Goal: Find specific page/section: Find specific page/section

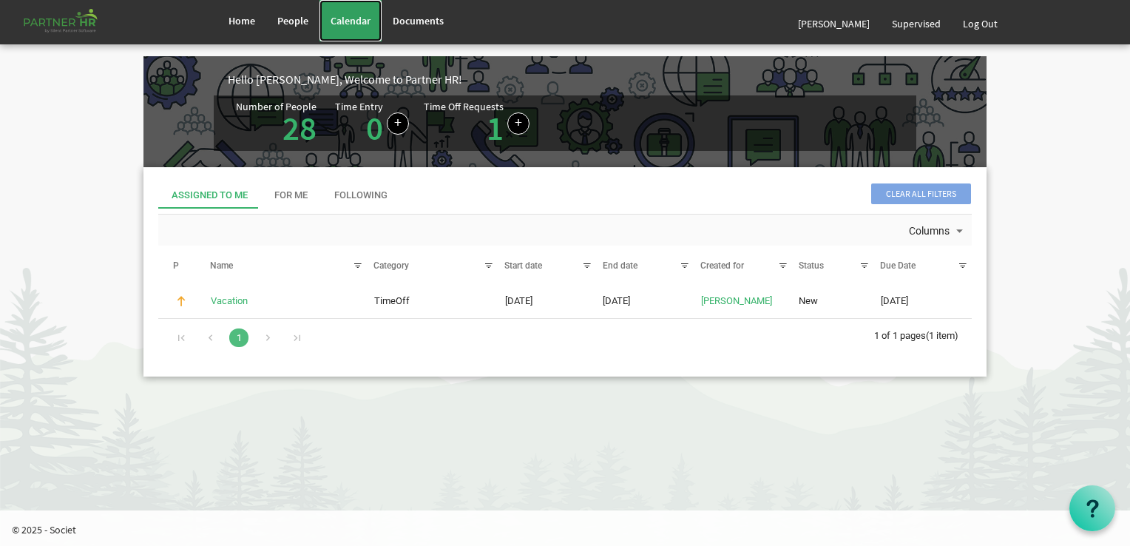
click at [351, 28] on link "Calendar" at bounding box center [350, 20] width 62 height 41
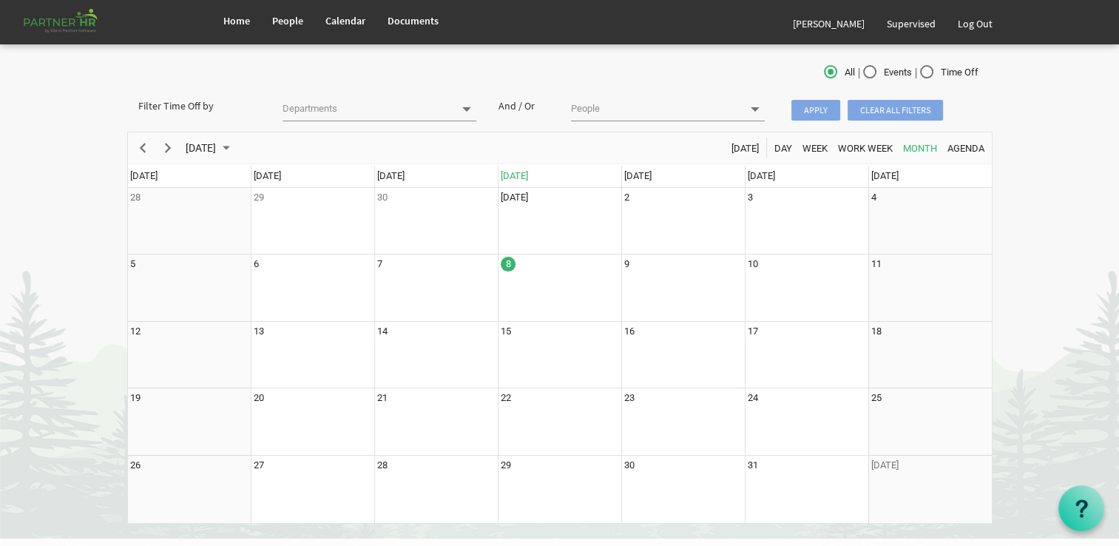
scroll to position [62, 0]
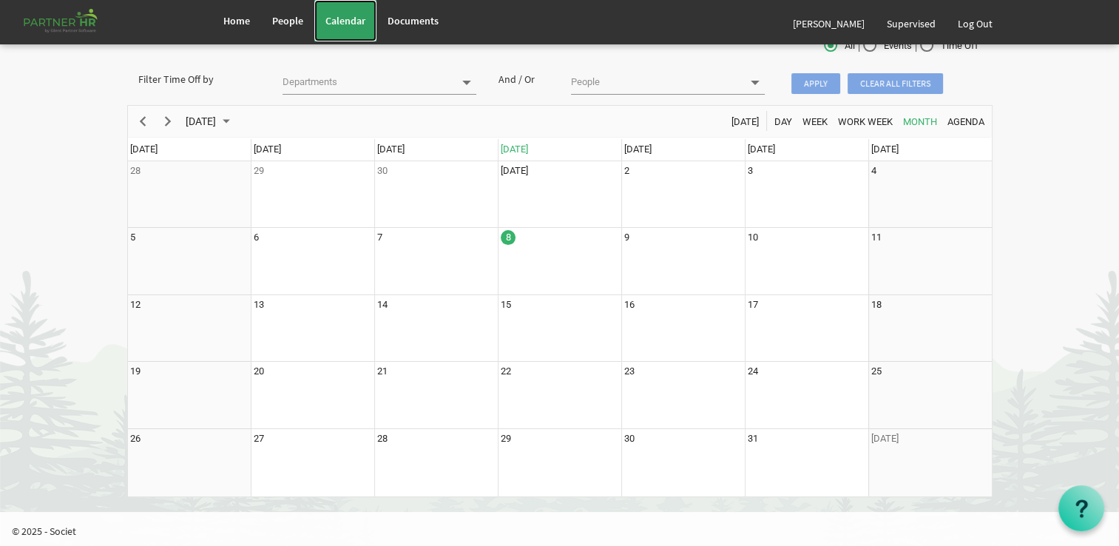
click at [329, 17] on span "Calendar" at bounding box center [345, 20] width 40 height 13
